Goal: Information Seeking & Learning: Learn about a topic

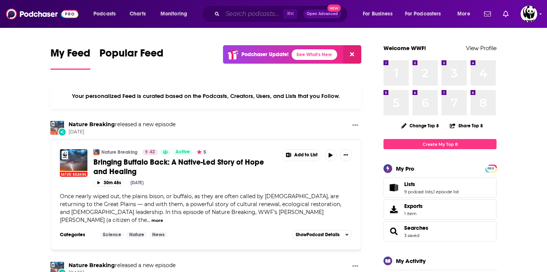
click at [236, 14] on input "Search podcasts, credits, & more..." at bounding box center [253, 14] width 61 height 12
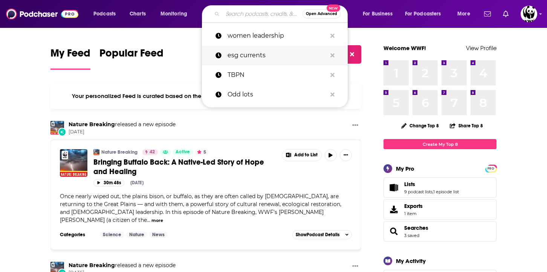
click at [245, 55] on p "esg currents" at bounding box center [277, 56] width 99 height 20
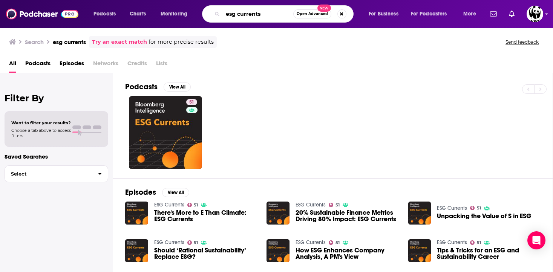
drag, startPoint x: 267, startPoint y: 15, endPoint x: 236, endPoint y: 15, distance: 31.3
click at [236, 15] on input "esg currents" at bounding box center [258, 14] width 71 height 12
type input "e"
type input "after the fact"
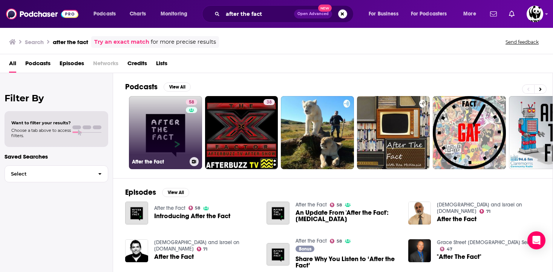
click at [156, 139] on link "58 After the Fact" at bounding box center [165, 132] width 73 height 73
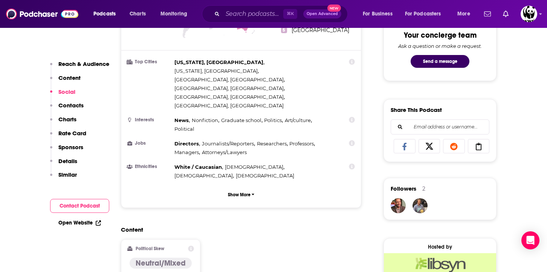
scroll to position [84, 0]
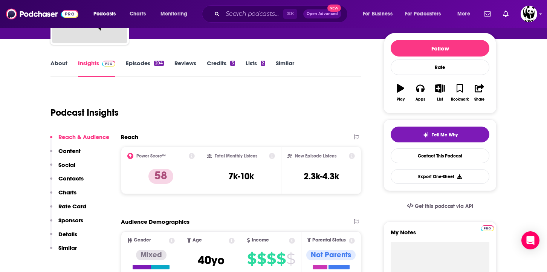
click at [139, 64] on link "Episodes 204" at bounding box center [145, 68] width 38 height 17
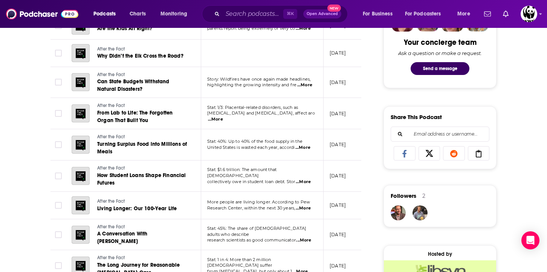
scroll to position [402, 0]
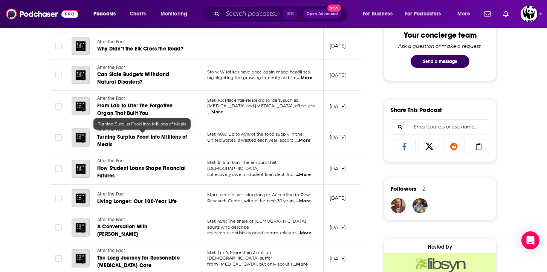
click at [158, 135] on span "Turning Surplus Food into Millions of Meals" at bounding box center [142, 141] width 90 height 14
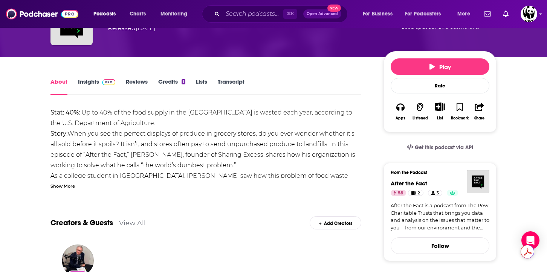
scroll to position [84, 0]
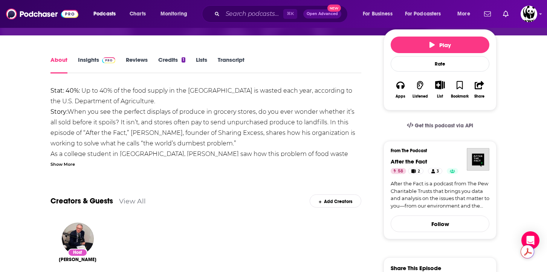
click at [71, 166] on div "Show More" at bounding box center [63, 163] width 25 height 7
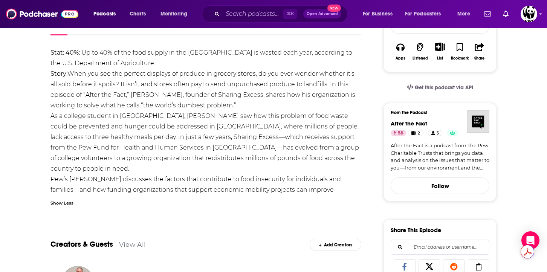
scroll to position [123, 0]
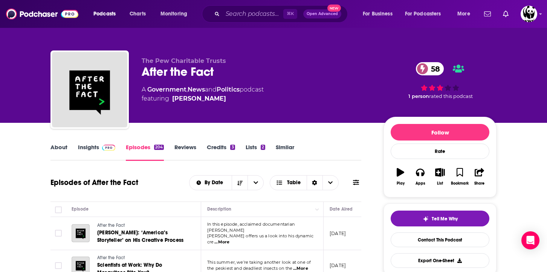
click at [97, 151] on link "Insights" at bounding box center [96, 152] width 37 height 17
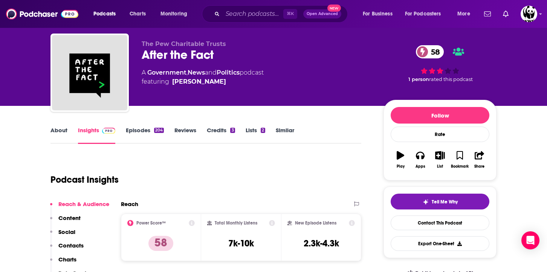
scroll to position [21, 0]
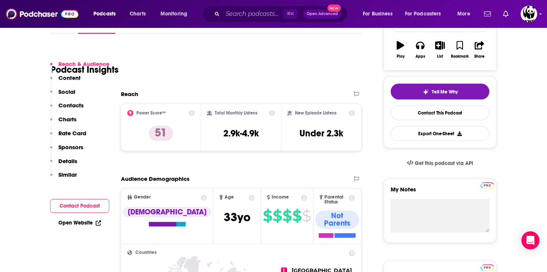
scroll to position [150, 0]
